Goal: Transaction & Acquisition: Purchase product/service

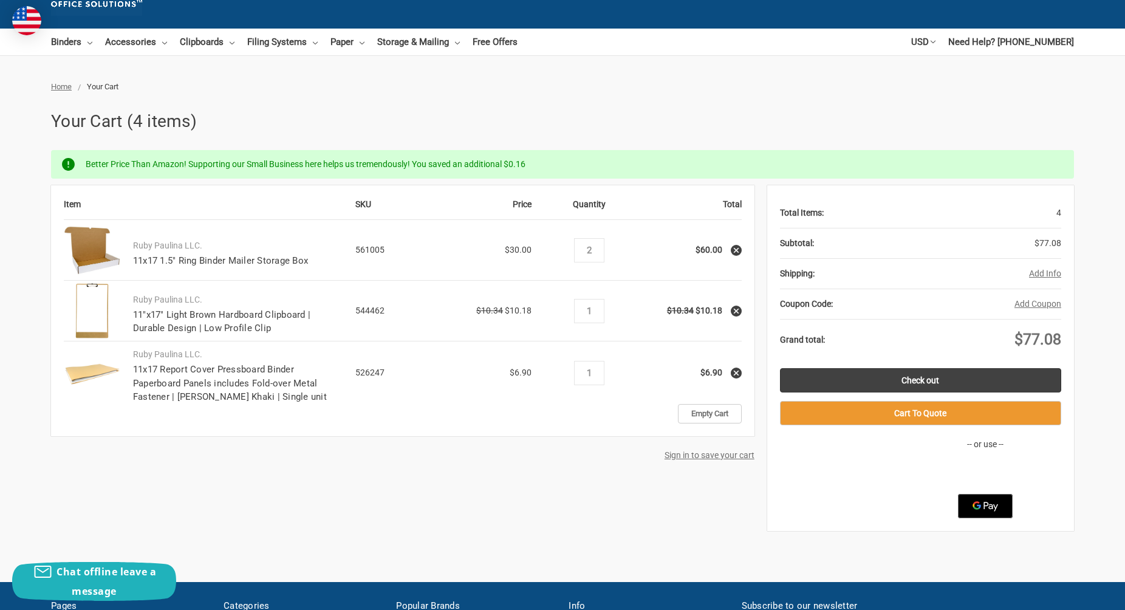
click at [613, 115] on h1 "Your Cart (4 items)" at bounding box center [562, 122] width 1023 height 26
click at [346, 43] on link "Paper" at bounding box center [347, 42] width 34 height 27
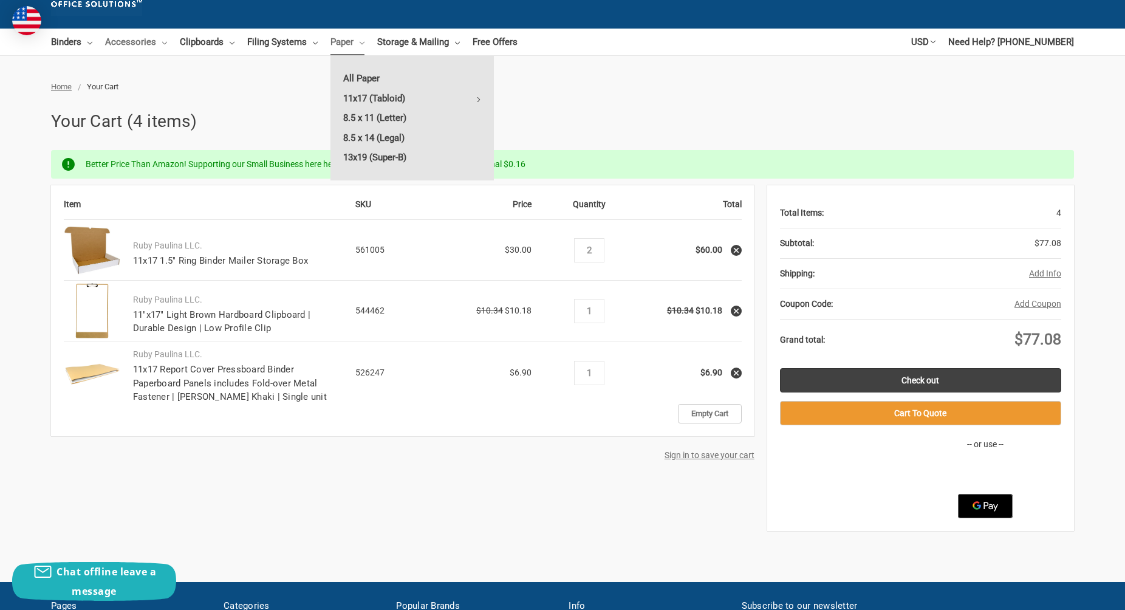
click at [136, 43] on link "Accessories" at bounding box center [136, 42] width 62 height 27
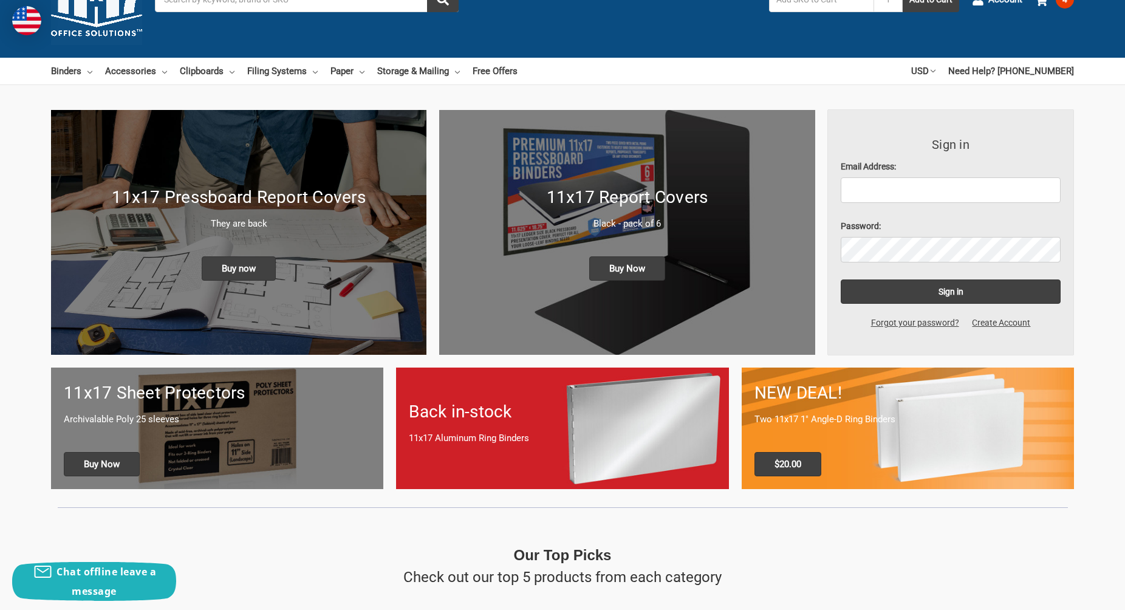
click at [313, 202] on h1 "11x17 Pressboard Report Covers" at bounding box center [239, 198] width 350 height 26
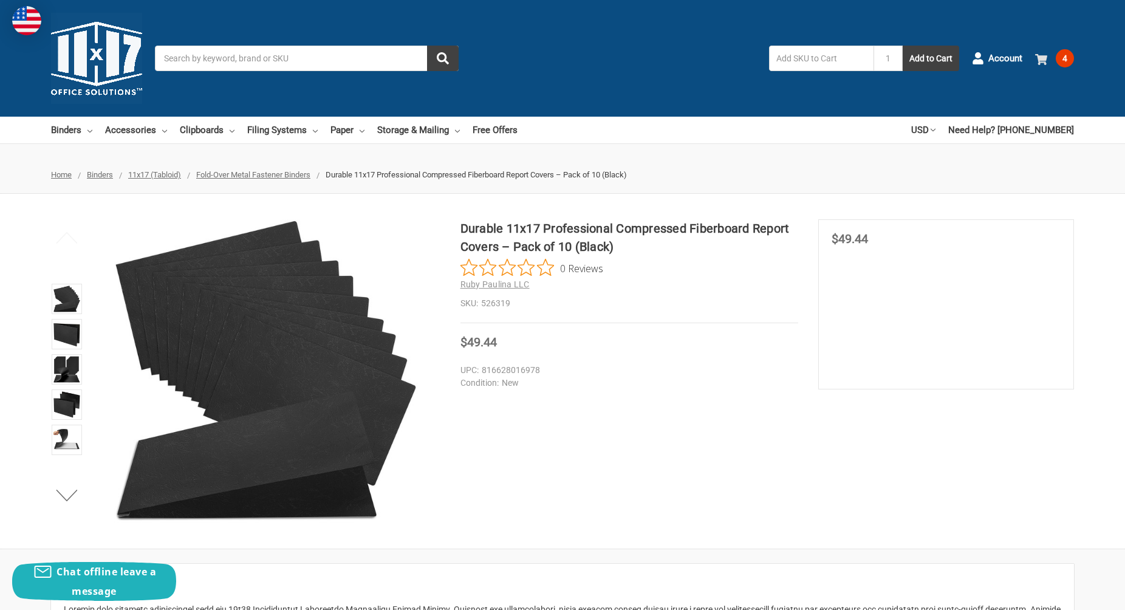
click at [1063, 58] on span "4" at bounding box center [1064, 58] width 18 height 18
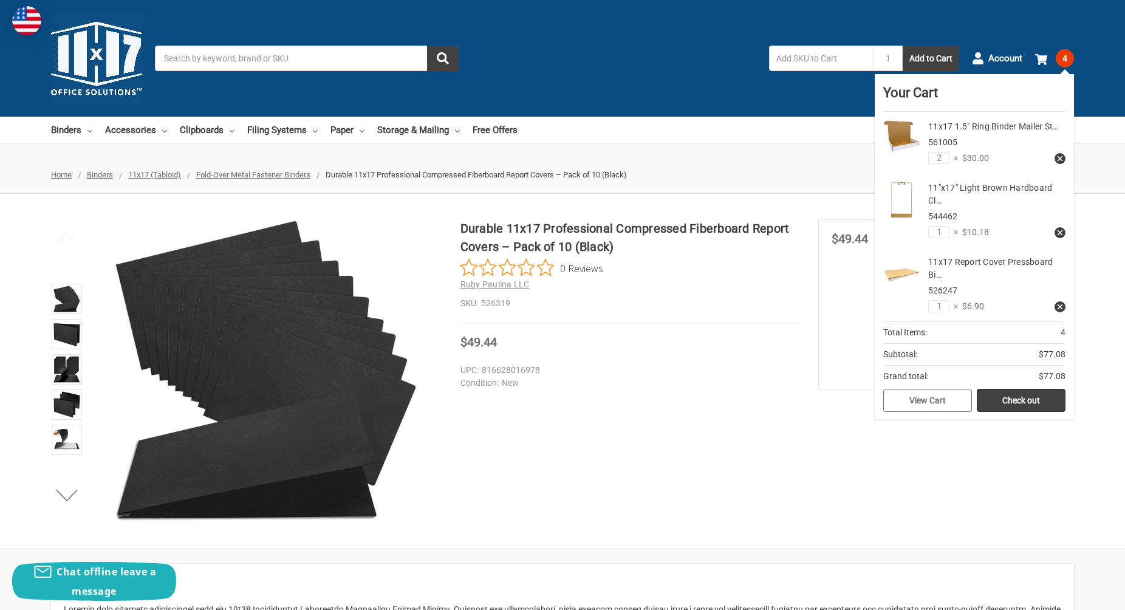
click at [906, 402] on link "View Cart" at bounding box center [927, 400] width 89 height 23
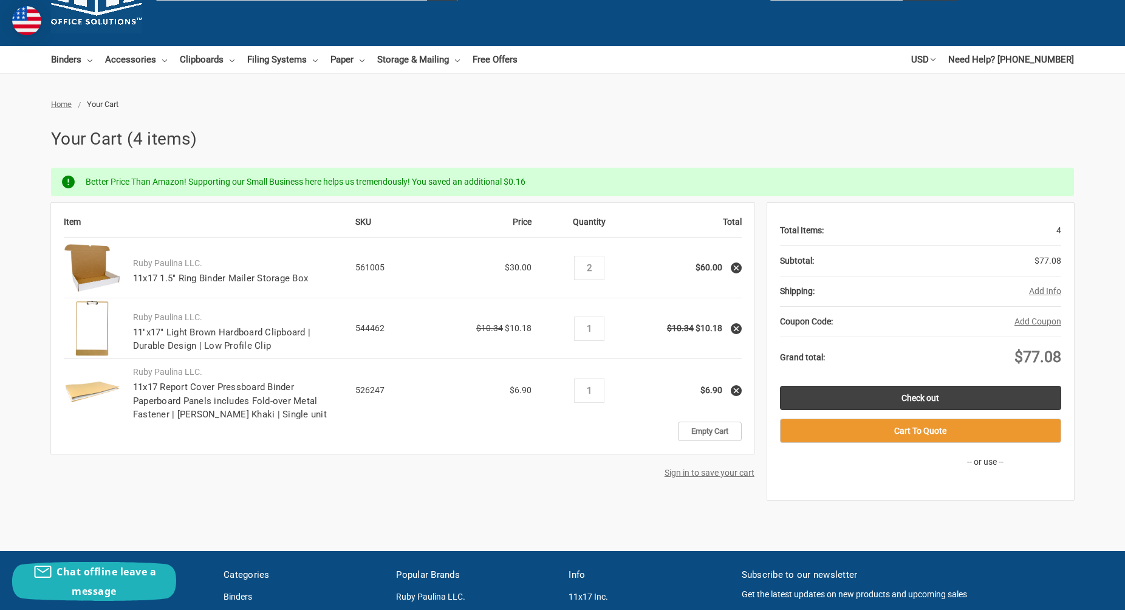
scroll to position [71, 0]
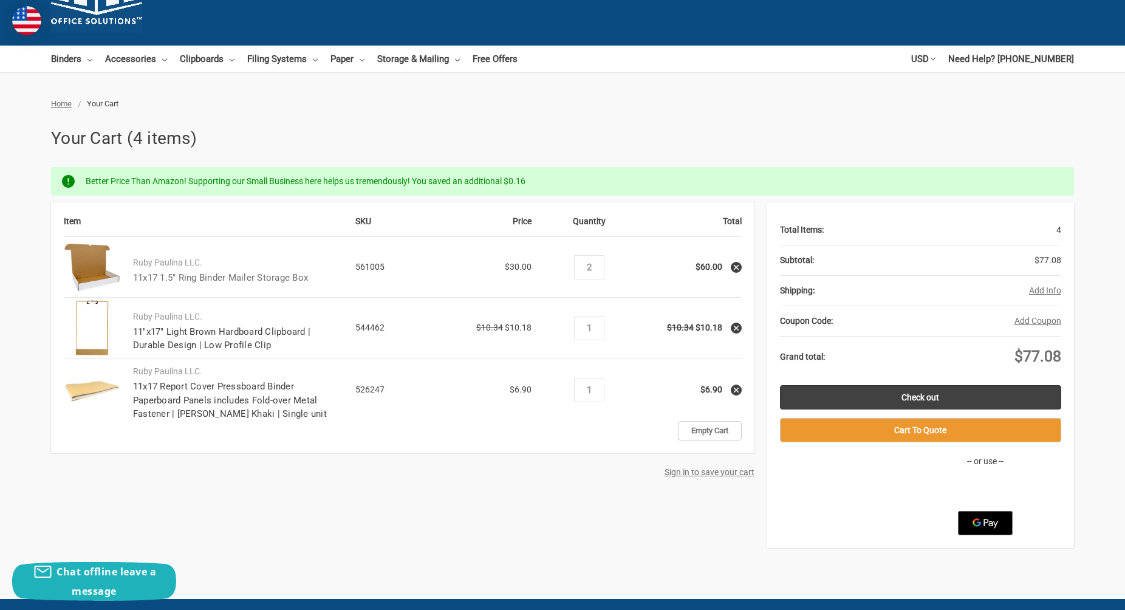
click at [202, 278] on link "11x17 1.5" Ring Binder Mailer Storage Box" at bounding box center [220, 277] width 175 height 11
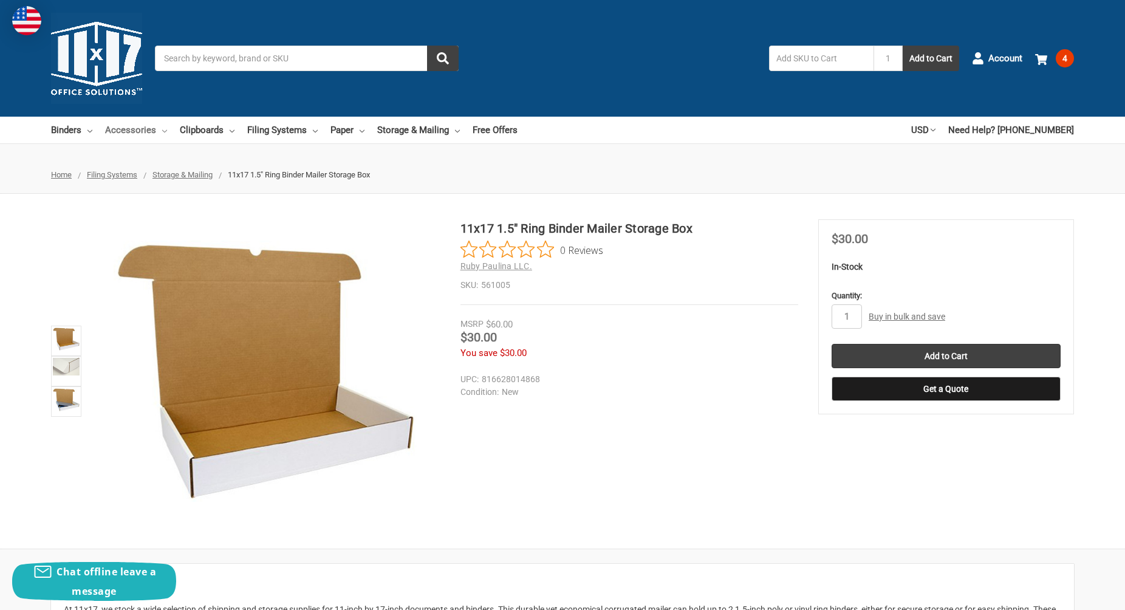
click at [145, 131] on link "Accessories" at bounding box center [136, 130] width 62 height 27
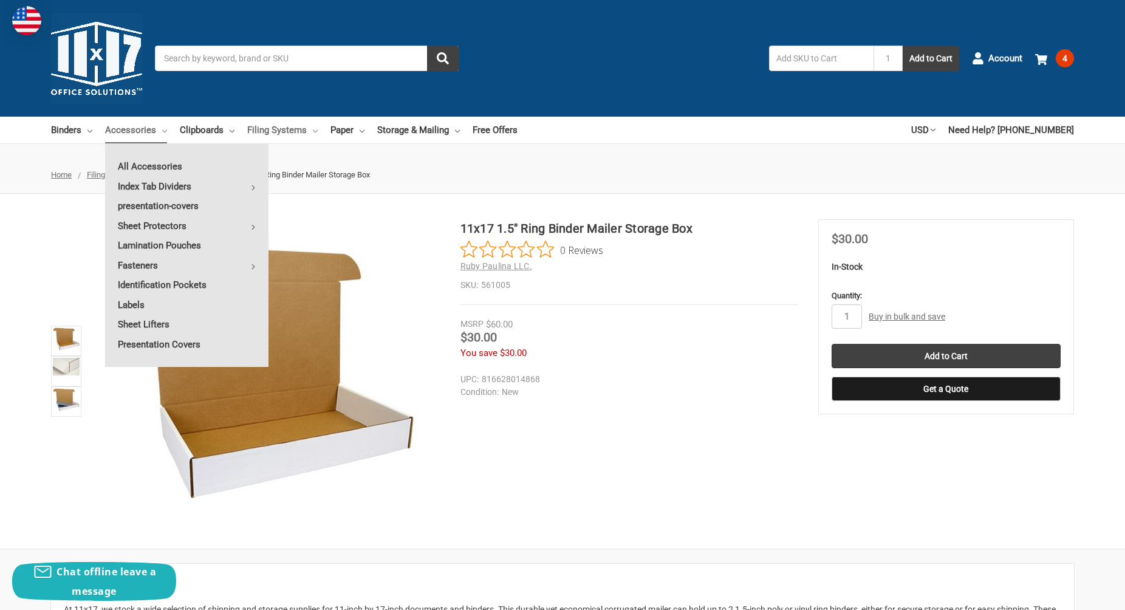
click at [260, 130] on link "Filing Systems" at bounding box center [282, 130] width 70 height 27
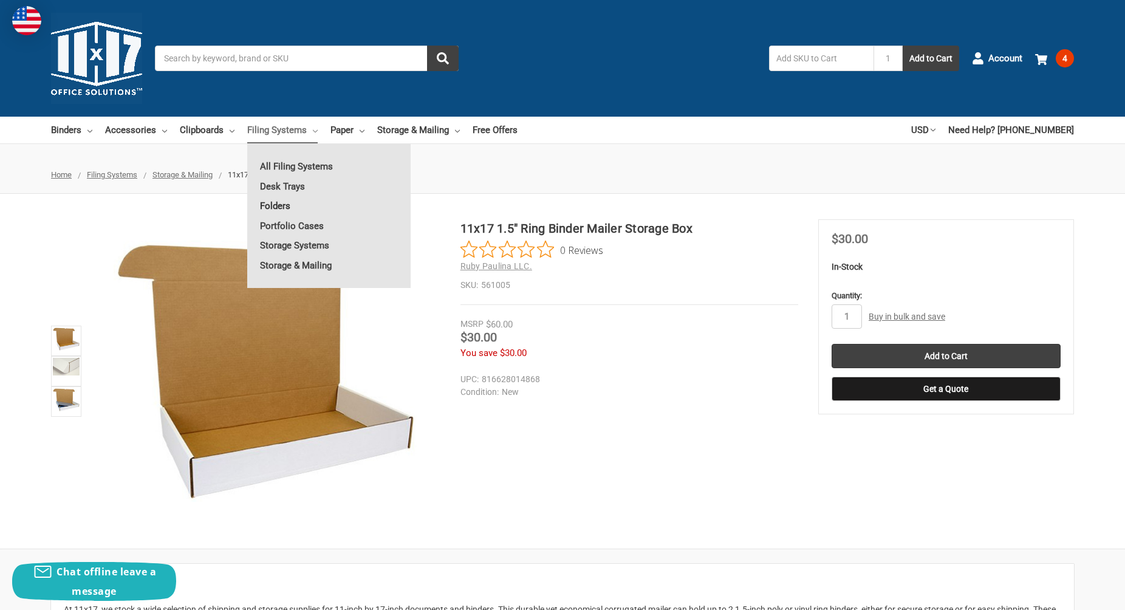
click at [281, 204] on link "Folders" at bounding box center [328, 205] width 163 height 19
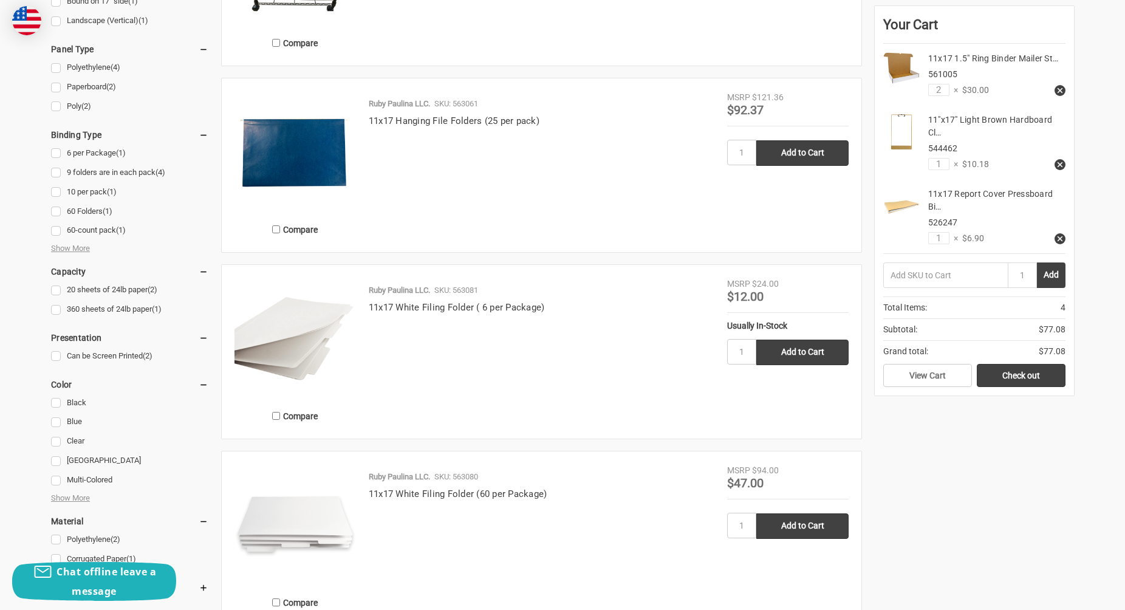
scroll to position [550, 0]
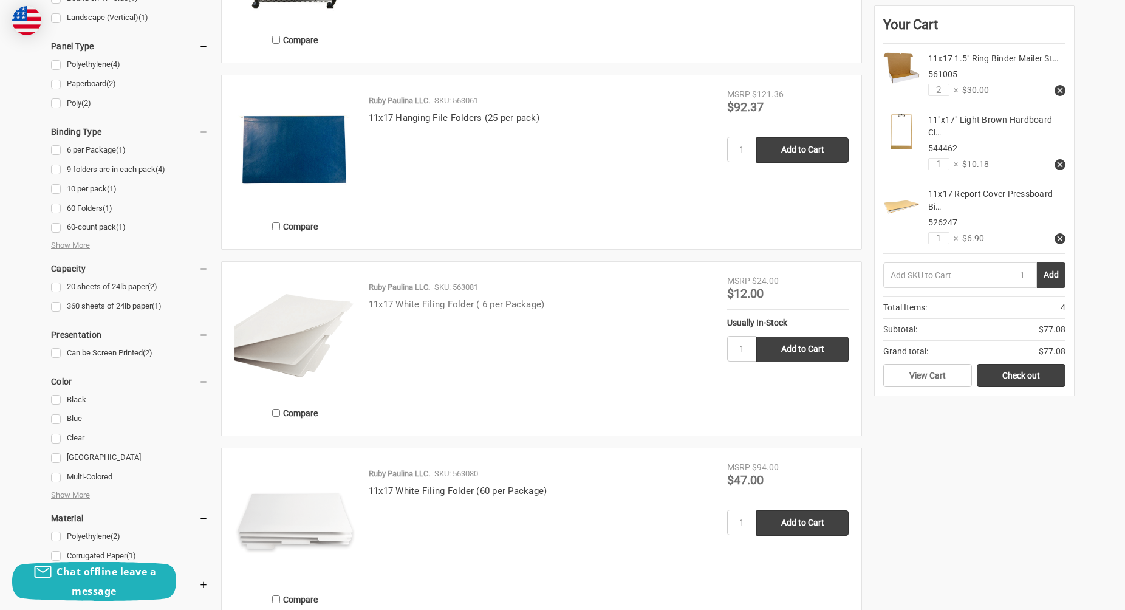
click at [430, 304] on link "11x17 White Filing Folder ( 6 per Package)" at bounding box center [457, 304] width 176 height 11
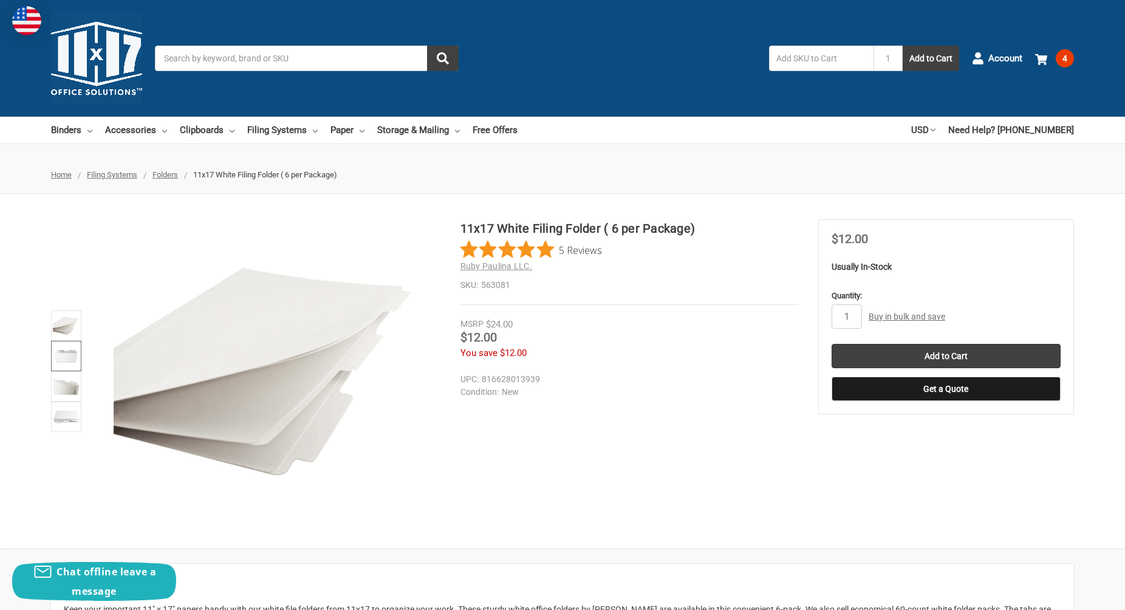
click at [69, 355] on img at bounding box center [66, 356] width 27 height 27
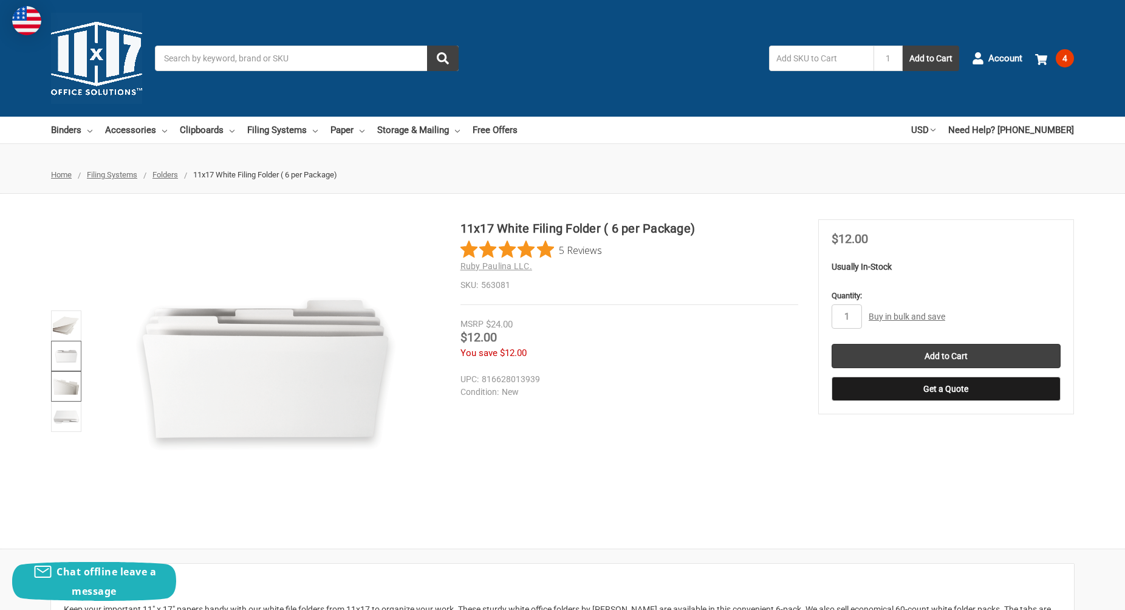
click at [74, 381] on img at bounding box center [66, 386] width 27 height 27
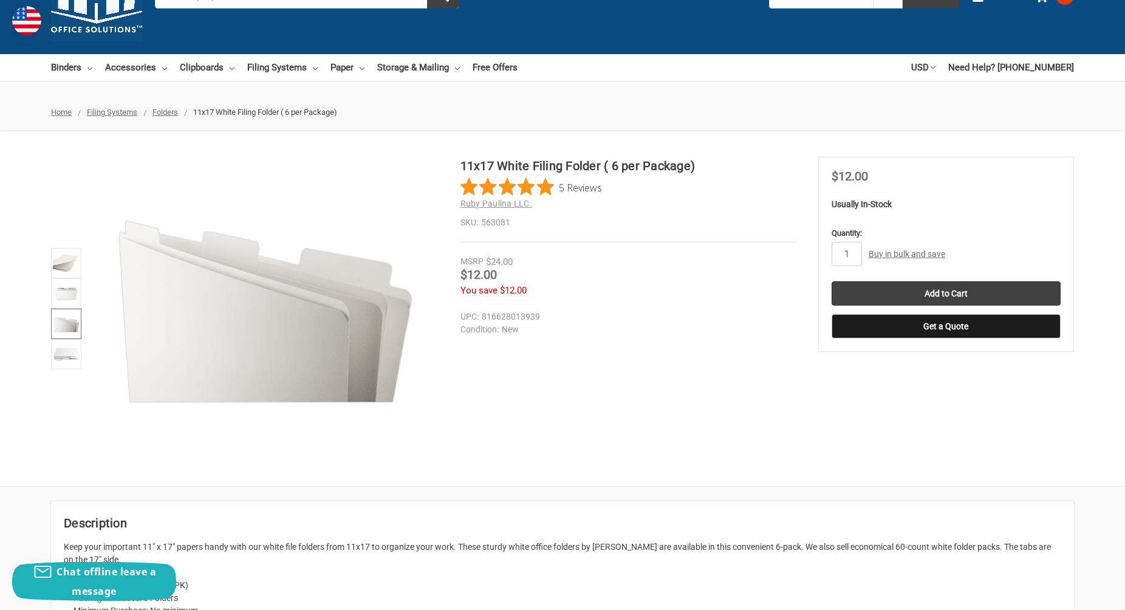
scroll to position [27, 0]
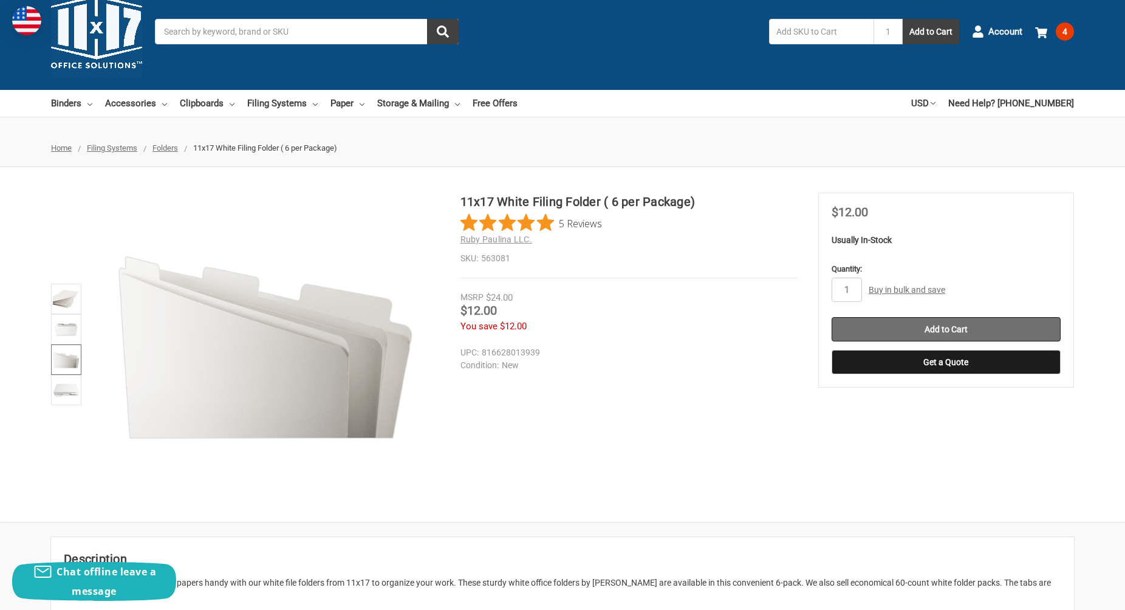
click at [927, 327] on input "Add to Cart" at bounding box center [945, 329] width 229 height 24
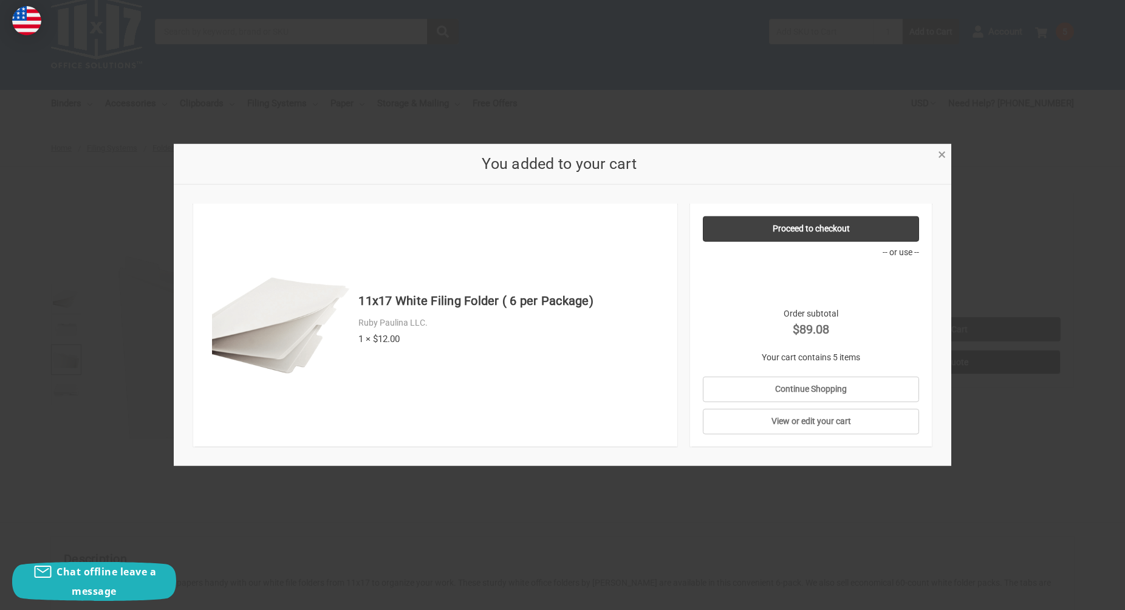
click at [941, 154] on span "×" at bounding box center [942, 155] width 8 height 18
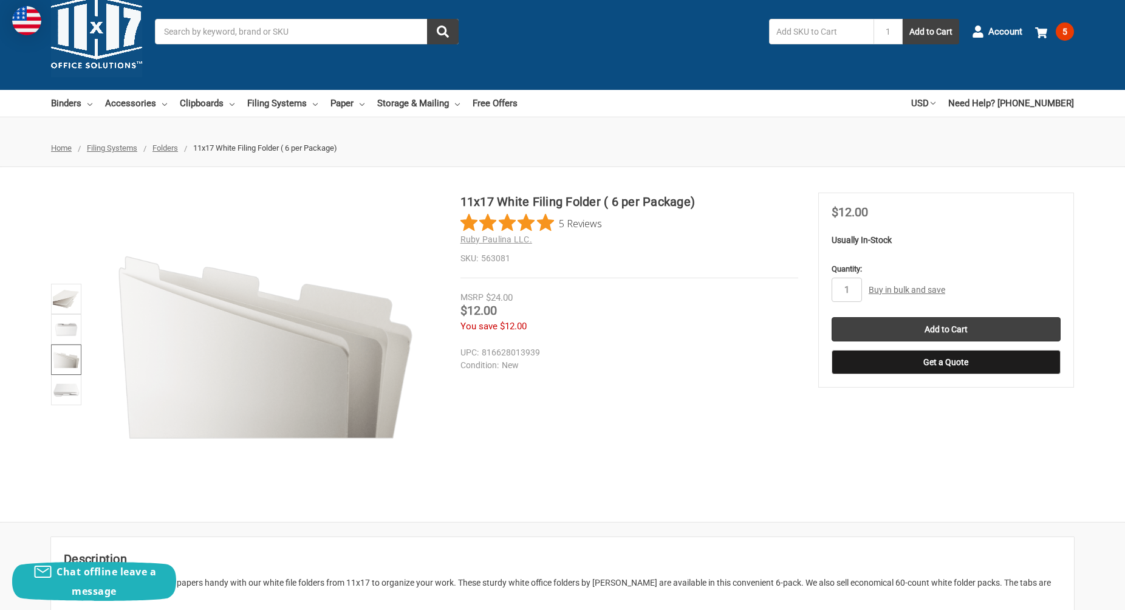
click at [126, 149] on span "Filing Systems" at bounding box center [112, 147] width 50 height 9
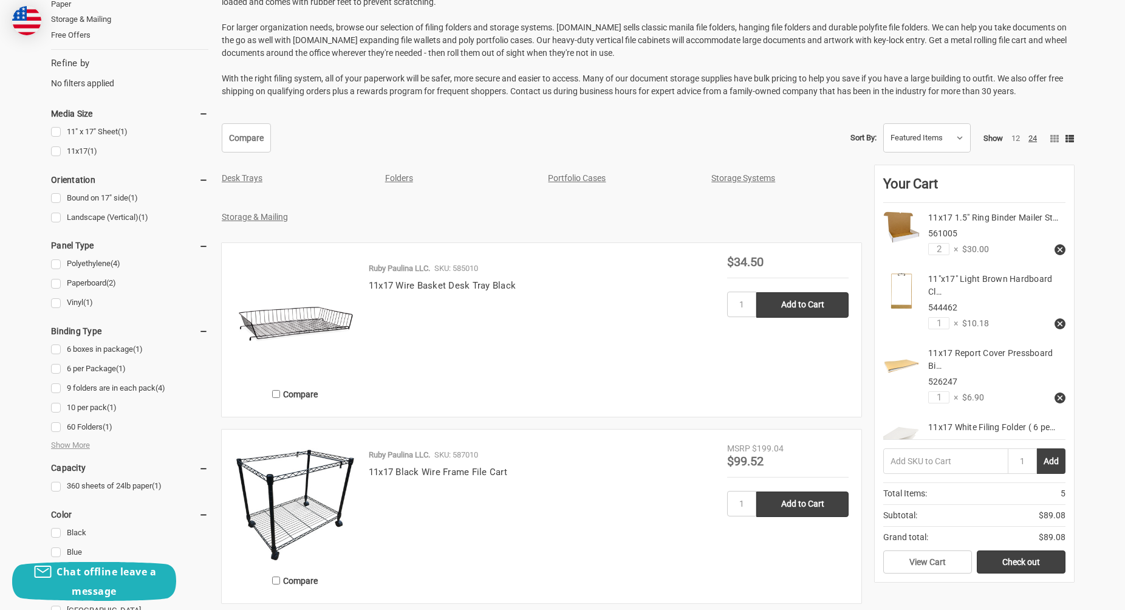
scroll to position [319, 0]
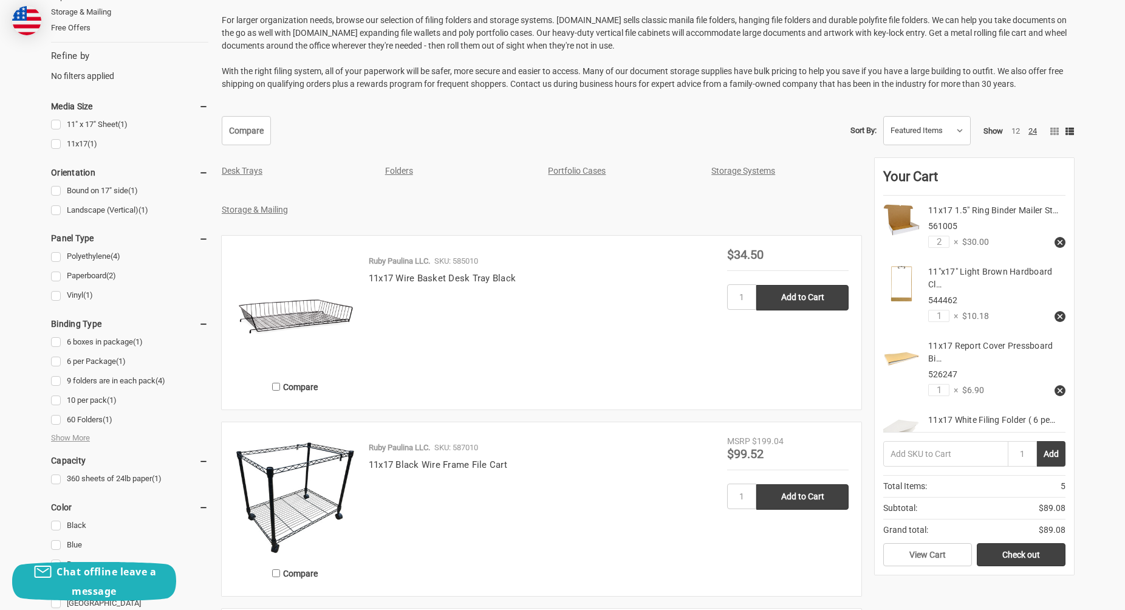
click at [400, 171] on link "Folders" at bounding box center [399, 171] width 28 height 10
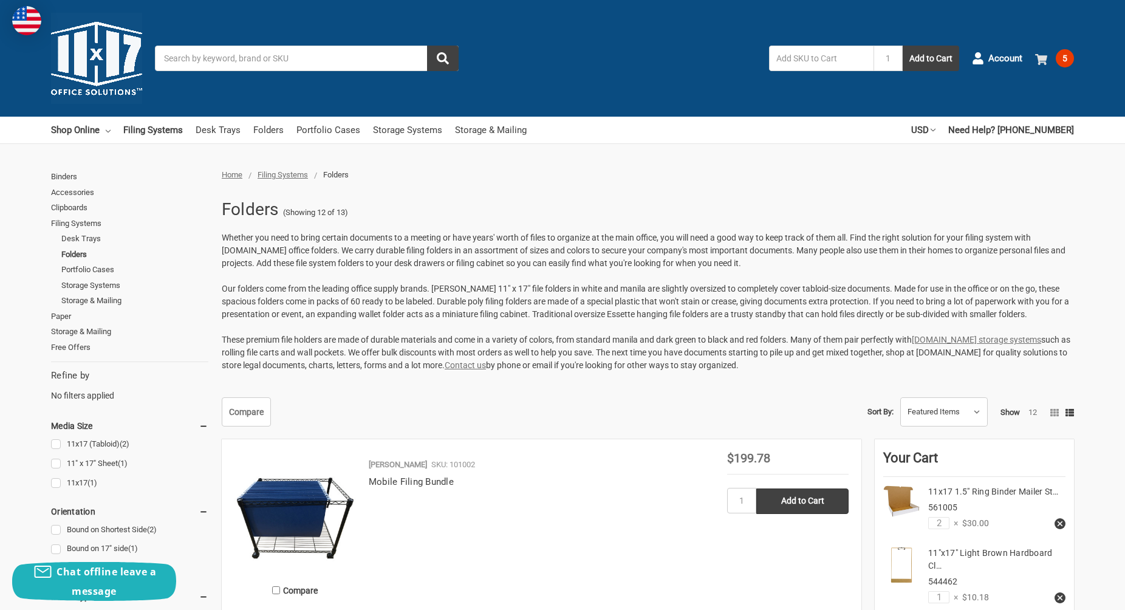
click at [1045, 56] on use at bounding box center [1041, 59] width 12 height 11
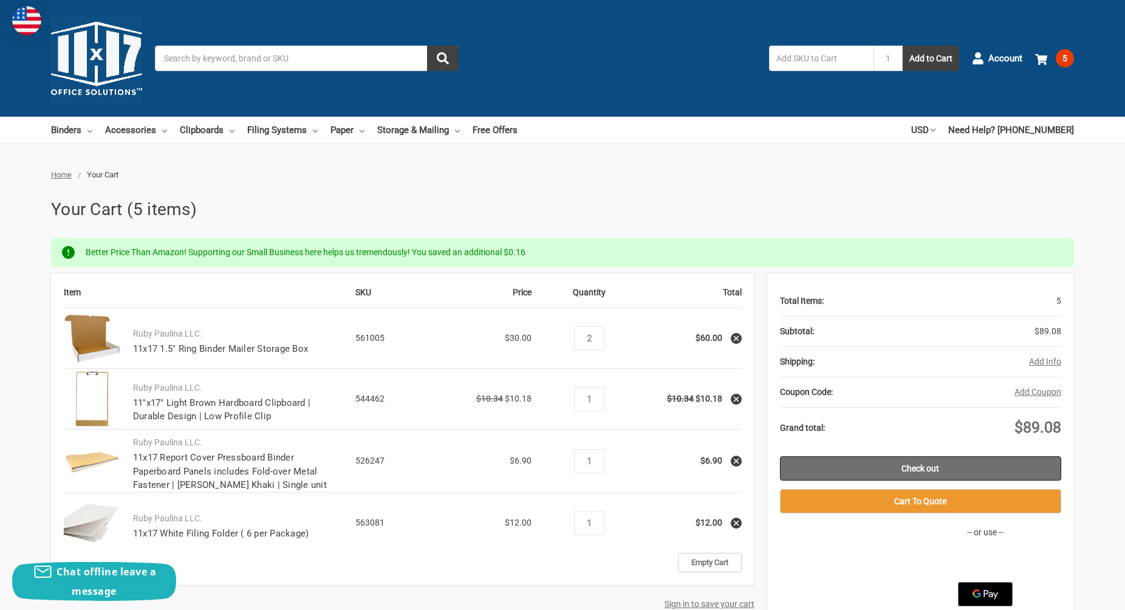
click at [910, 468] on link "Check out" at bounding box center [920, 468] width 281 height 24
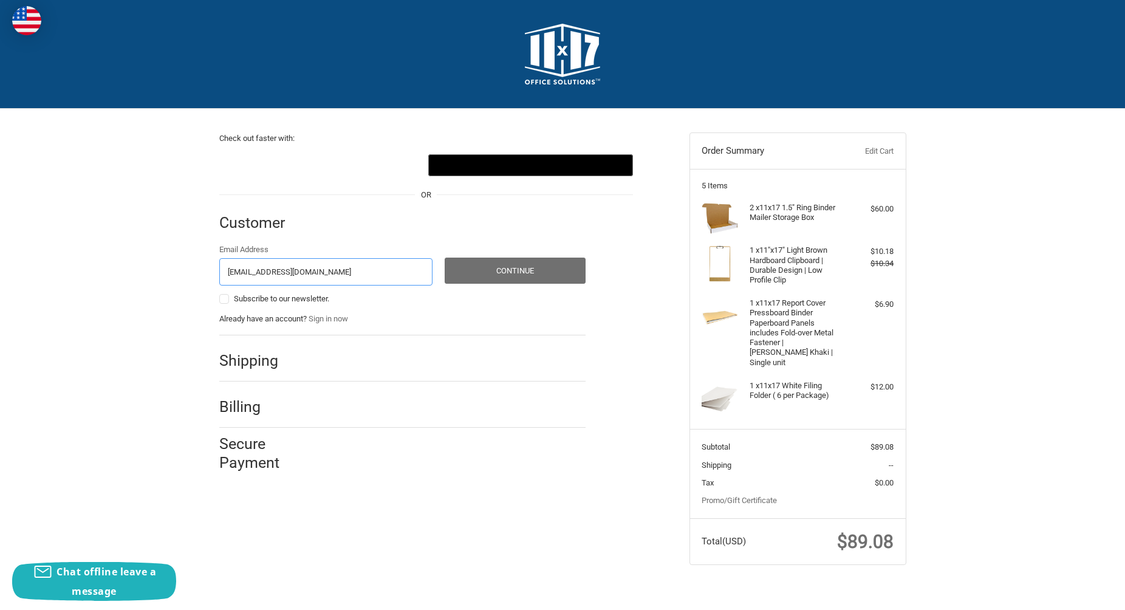
type input "[EMAIL_ADDRESS][DOMAIN_NAME]"
click at [517, 267] on button "Continue" at bounding box center [515, 270] width 141 height 26
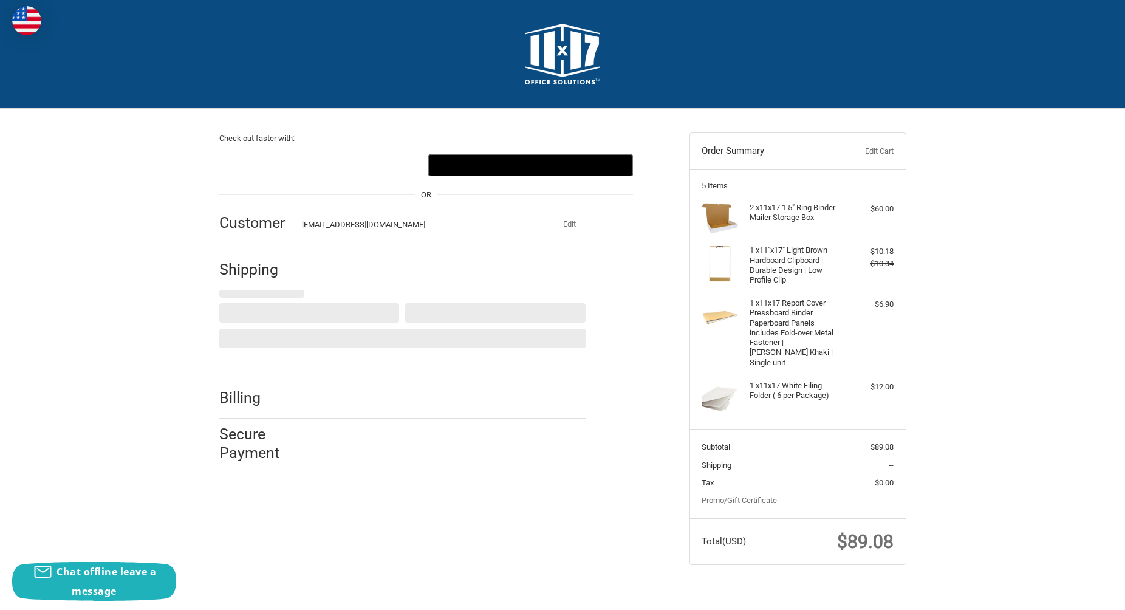
select select "US"
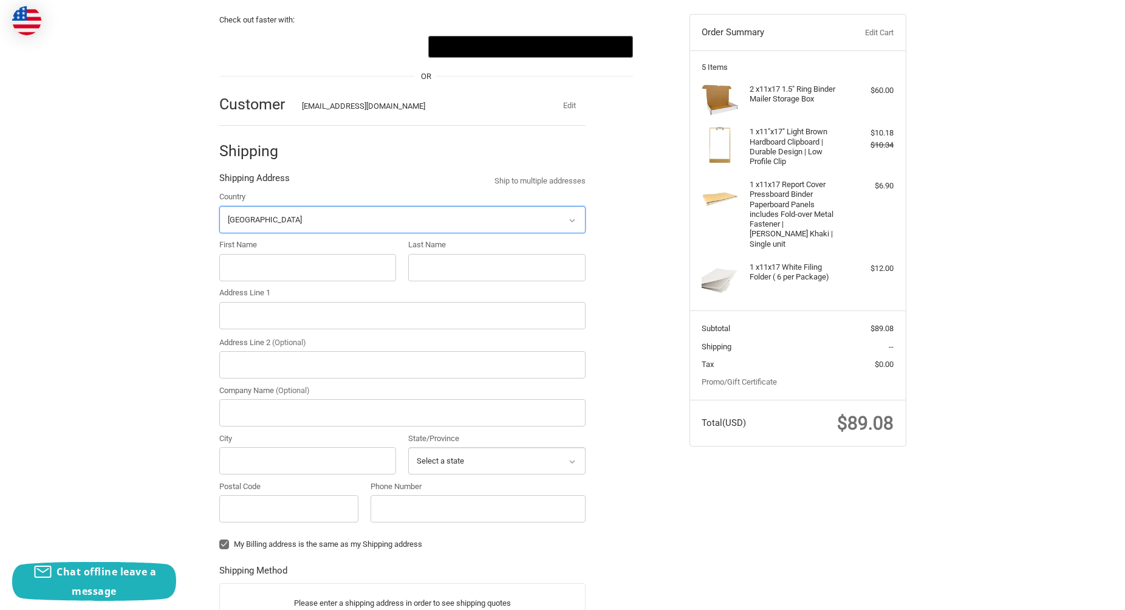
scroll to position [122, 0]
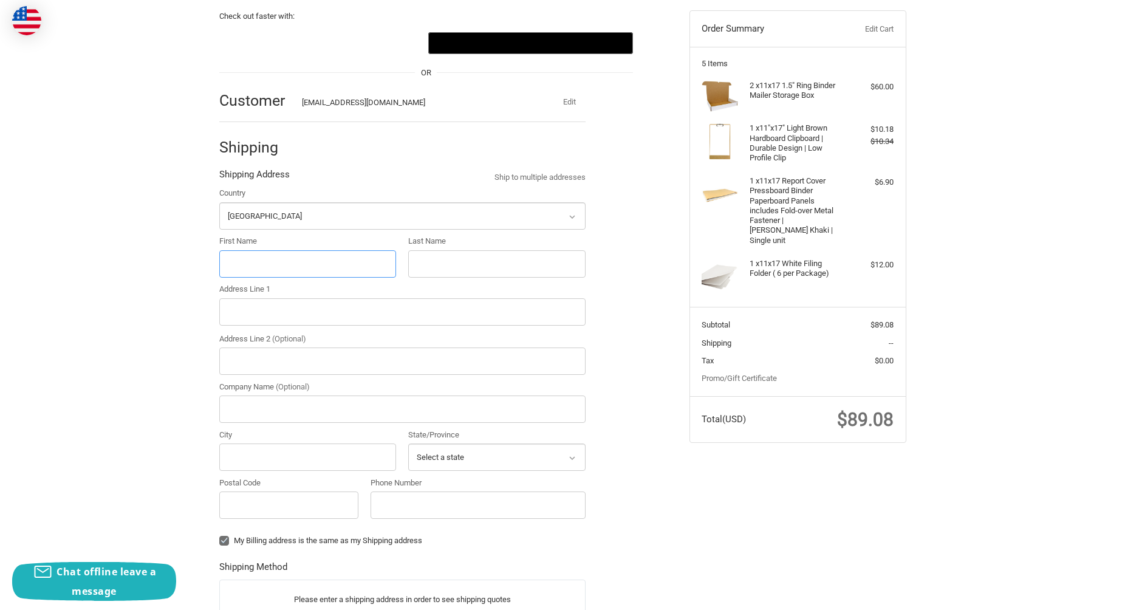
click at [379, 265] on input "First Name" at bounding box center [307, 263] width 177 height 27
type input "Tricia"
type input "Keffer"
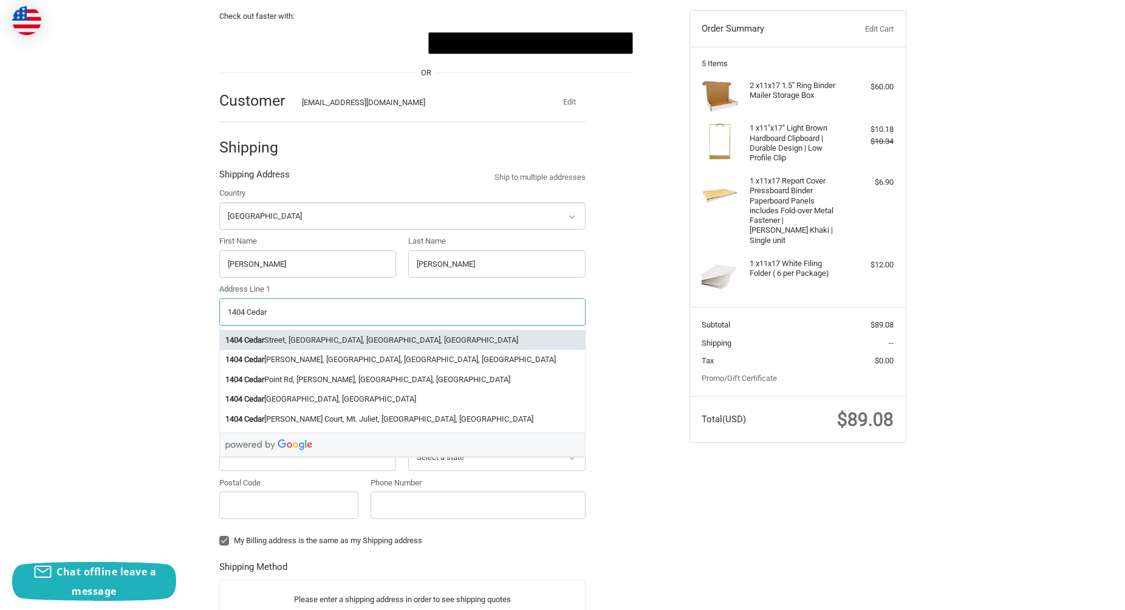
click at [366, 336] on li "1404 Cedar Street, Niceville, FL, USA" at bounding box center [402, 340] width 365 height 20
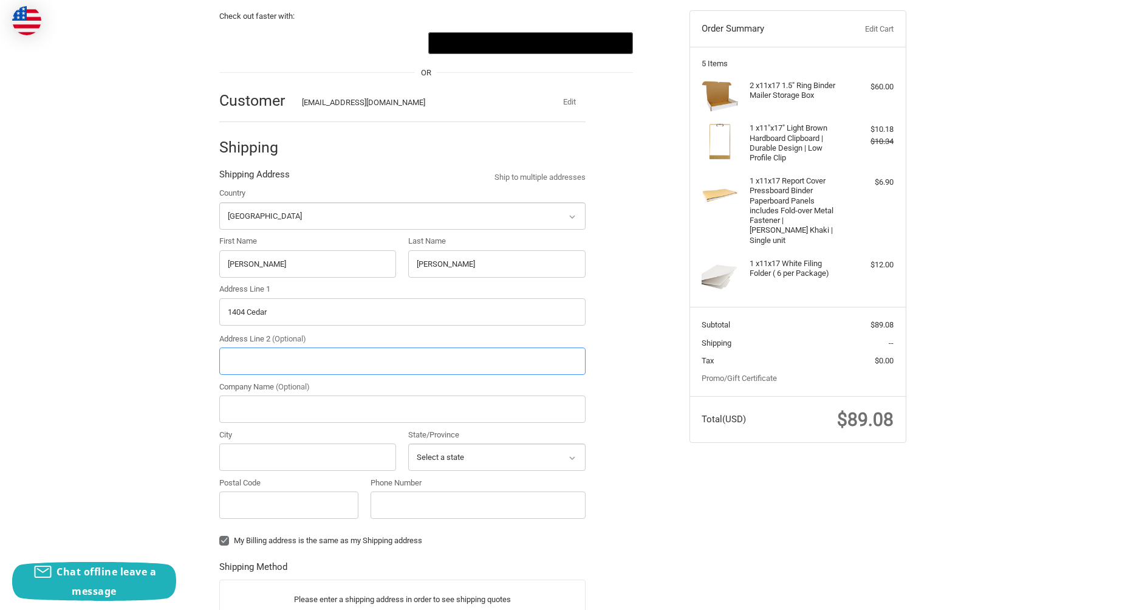
type input "1404 Cedar Street"
type input "Niceville"
type input "32578"
select select "FL"
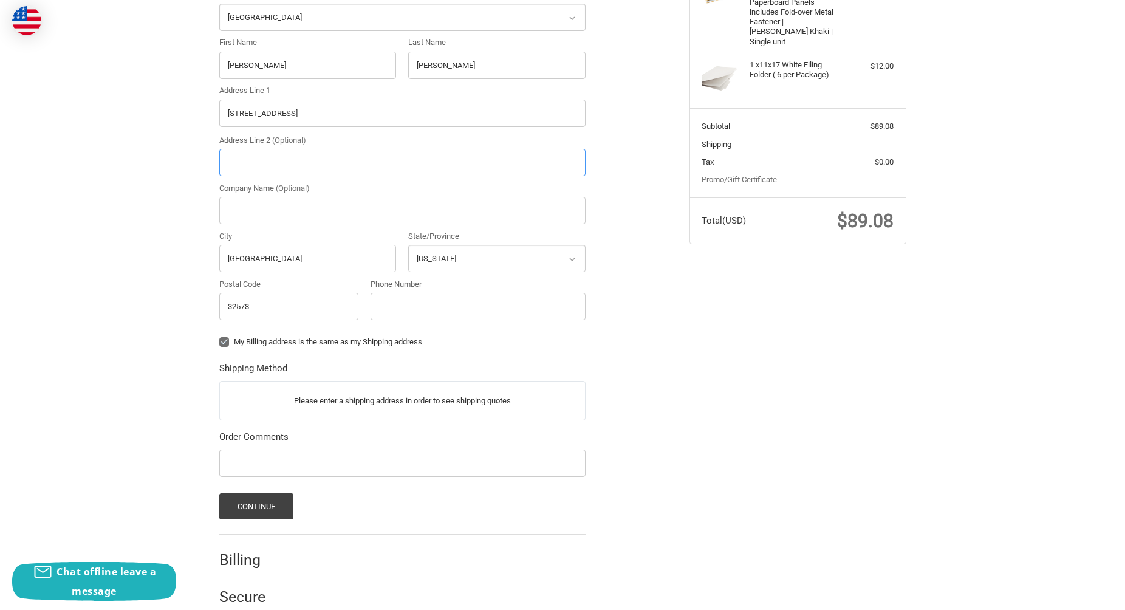
scroll to position [361, 0]
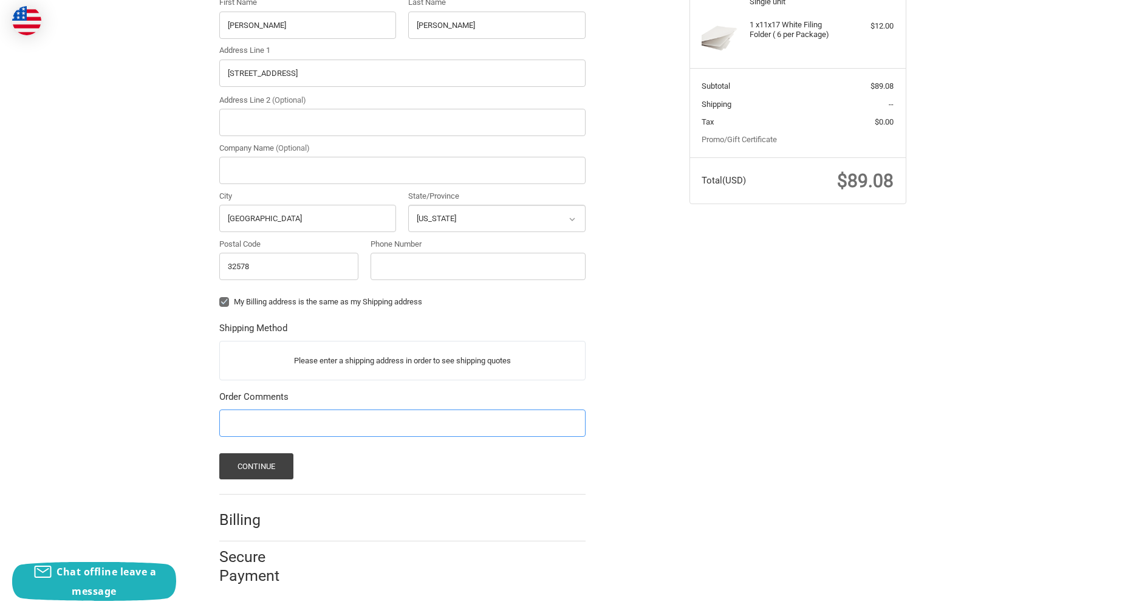
click at [385, 420] on input "Order Comments" at bounding box center [402, 422] width 366 height 27
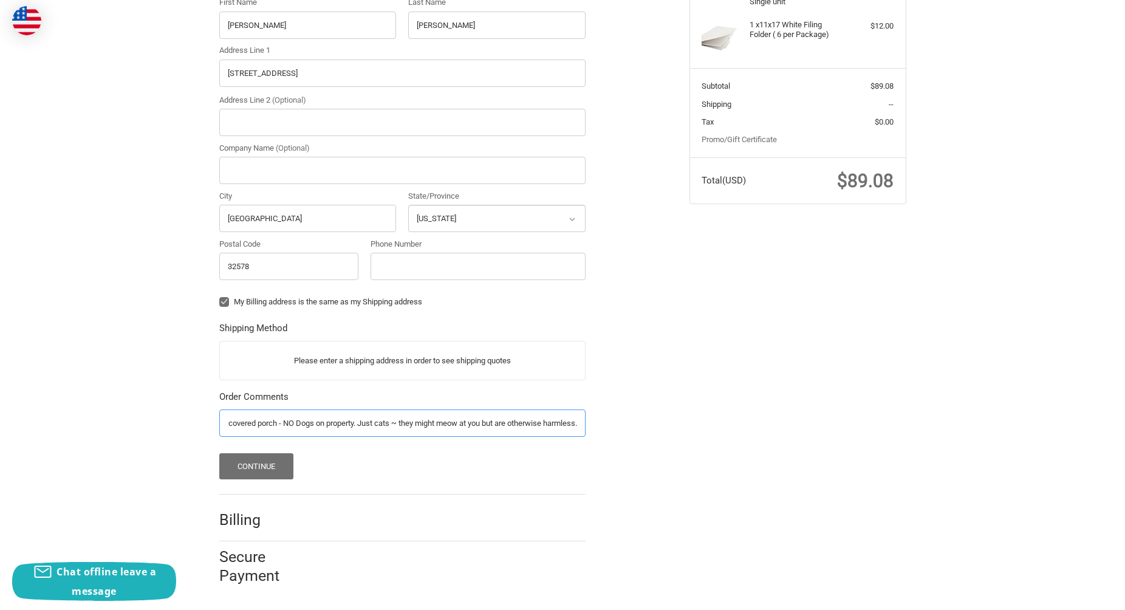
type input "Please leave on covered porch - NO Dogs on property. Just cats ~ they might meo…"
click at [262, 464] on button "Continue" at bounding box center [256, 466] width 75 height 26
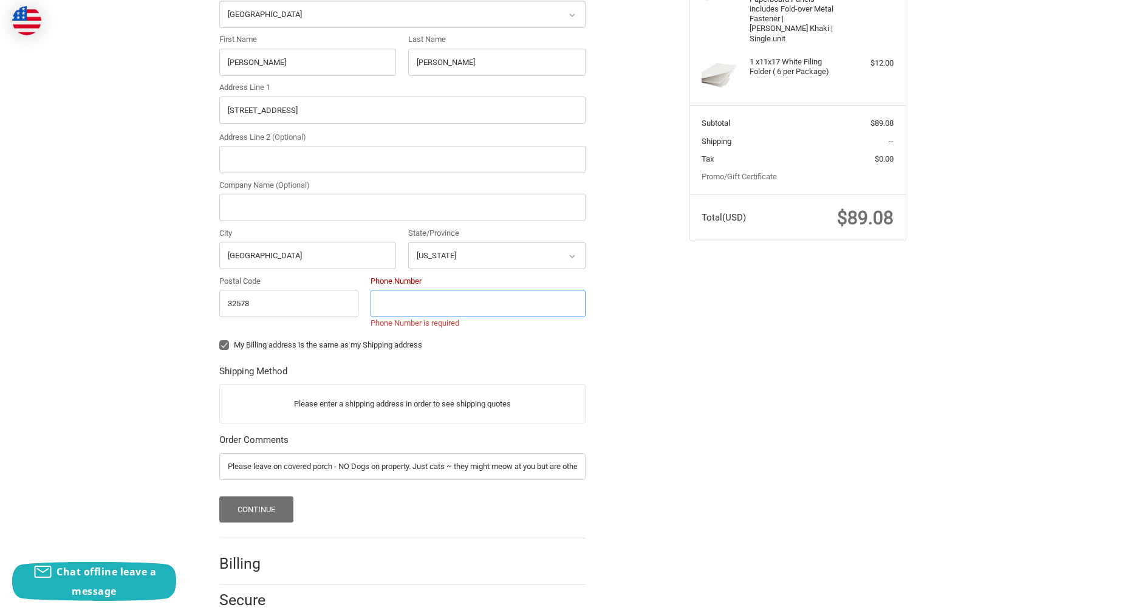
scroll to position [321, 0]
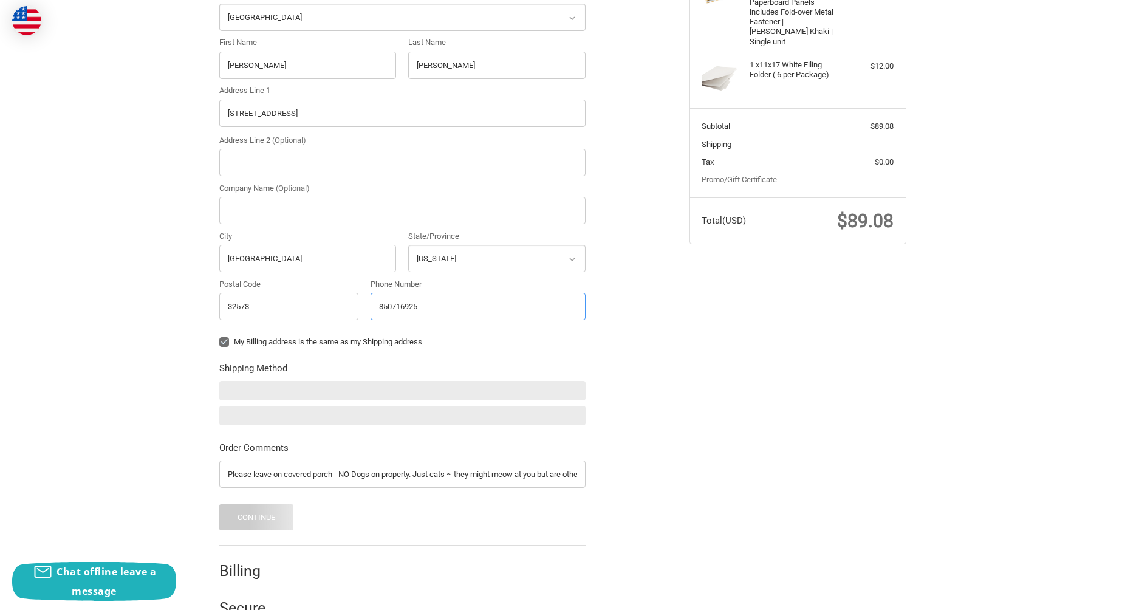
type input "8507169259"
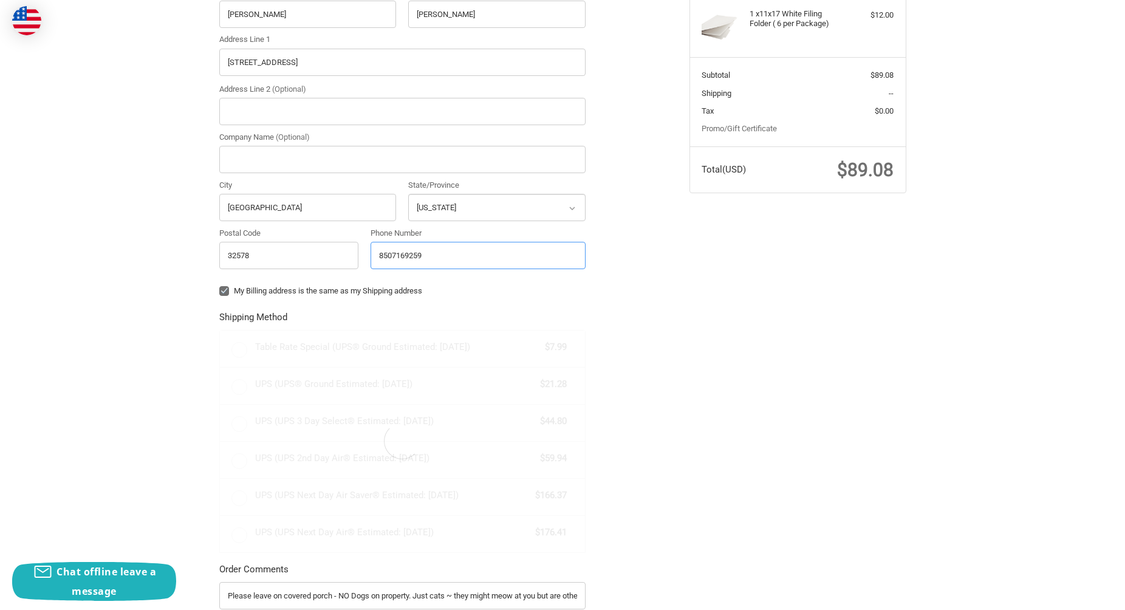
radio input "true"
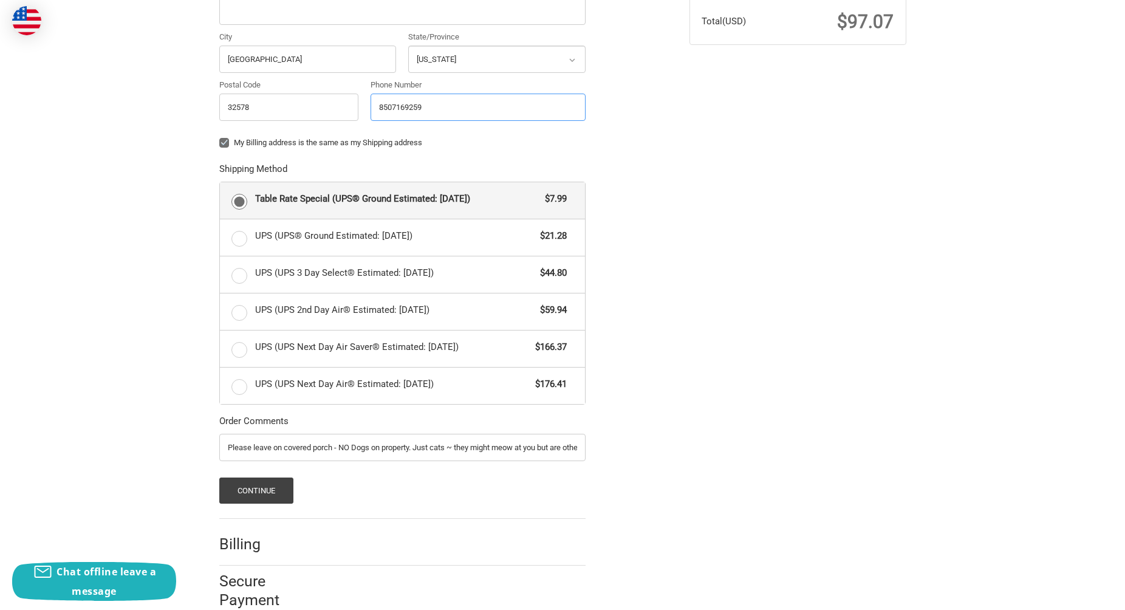
scroll to position [544, 0]
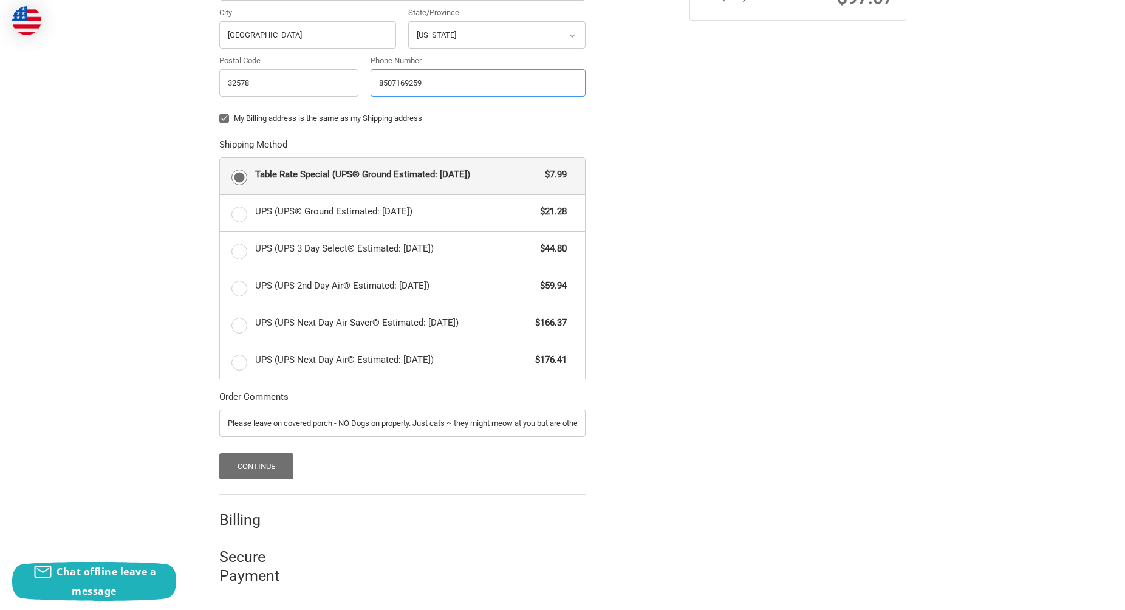
type input "8507169259"
click at [277, 465] on button "Continue" at bounding box center [256, 466] width 75 height 26
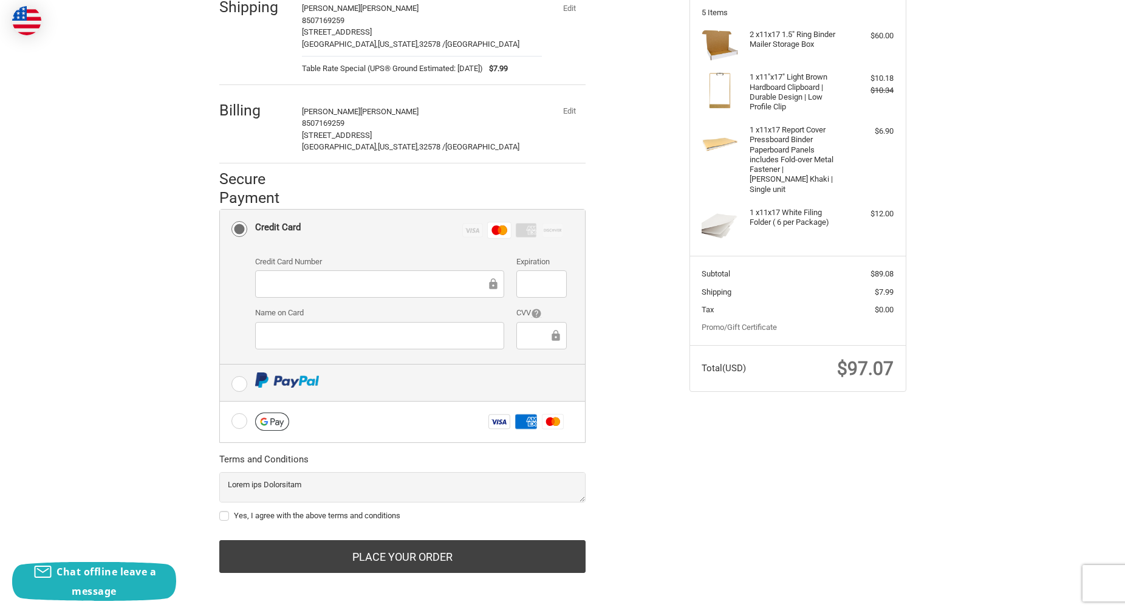
scroll to position [174, 0]
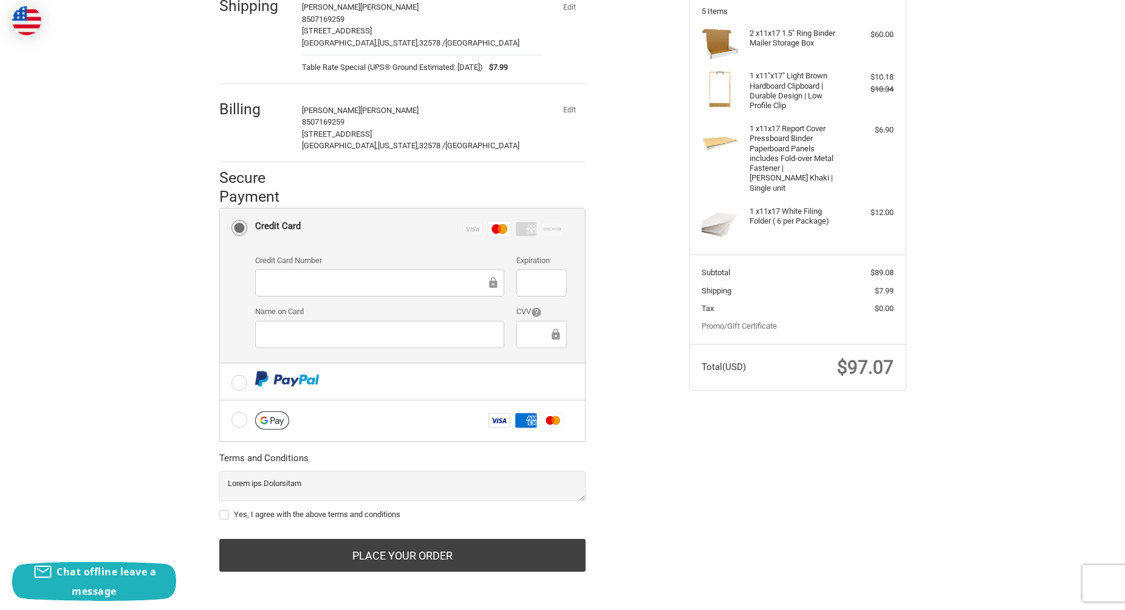
click at [224, 513] on label "Yes, I agree with the above terms and conditions" at bounding box center [402, 515] width 366 height 10
click at [220, 509] on input "Yes, I agree with the above terms and conditions" at bounding box center [219, 508] width 1 height 1
checkbox input "true"
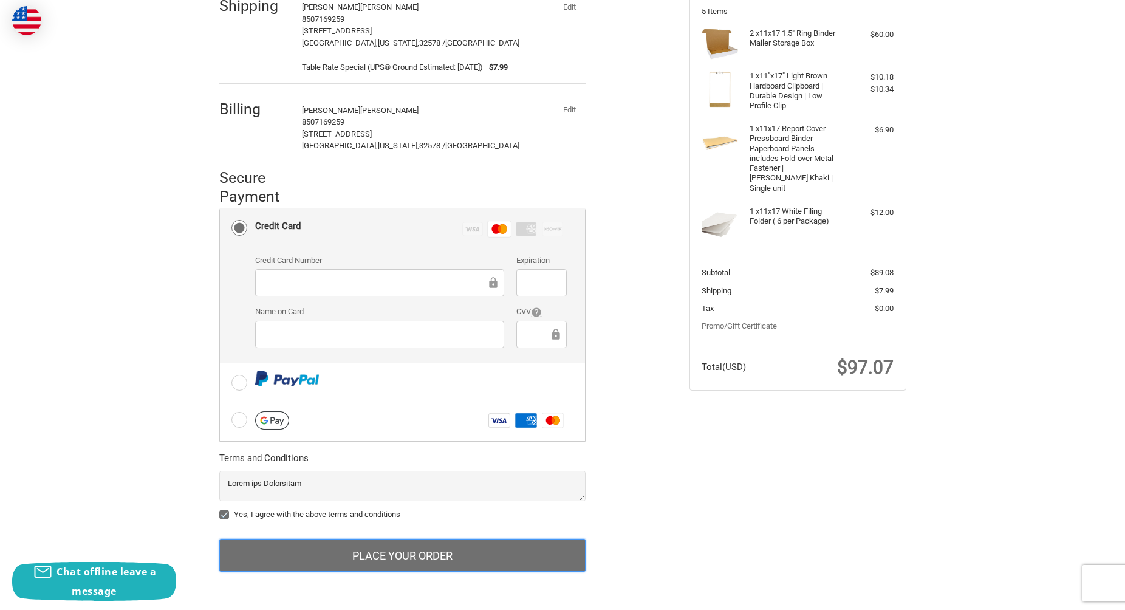
click at [383, 552] on button "Place Your Order" at bounding box center [402, 555] width 366 height 33
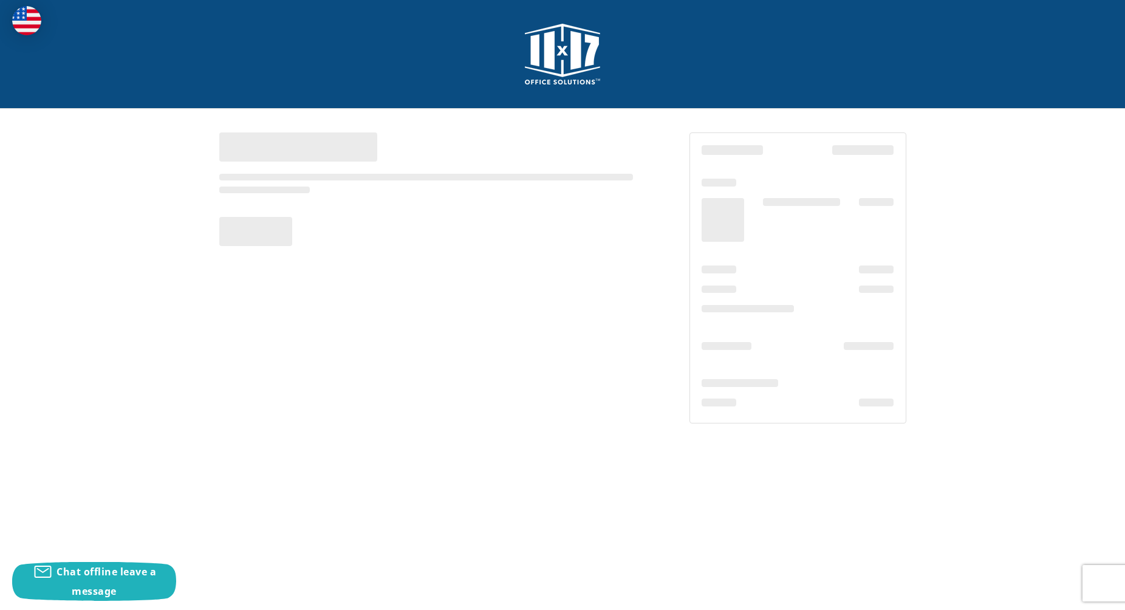
scroll to position [0, 0]
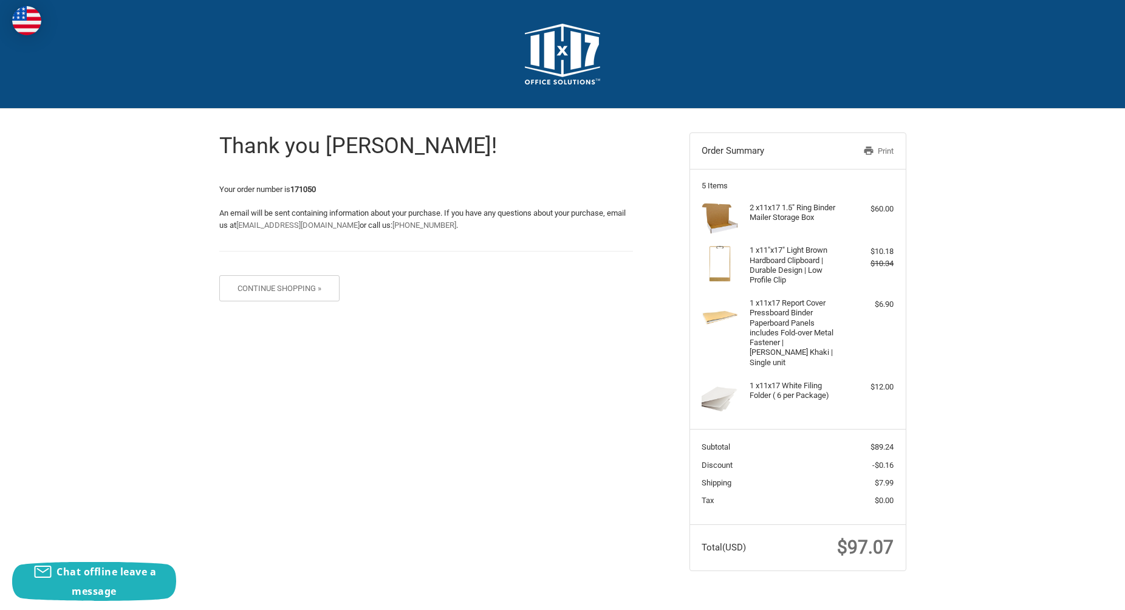
drag, startPoint x: 880, startPoint y: 149, endPoint x: 785, endPoint y: 346, distance: 218.1
click at [880, 149] on link "Print" at bounding box center [862, 151] width 63 height 12
